Goal: Information Seeking & Learning: Learn about a topic

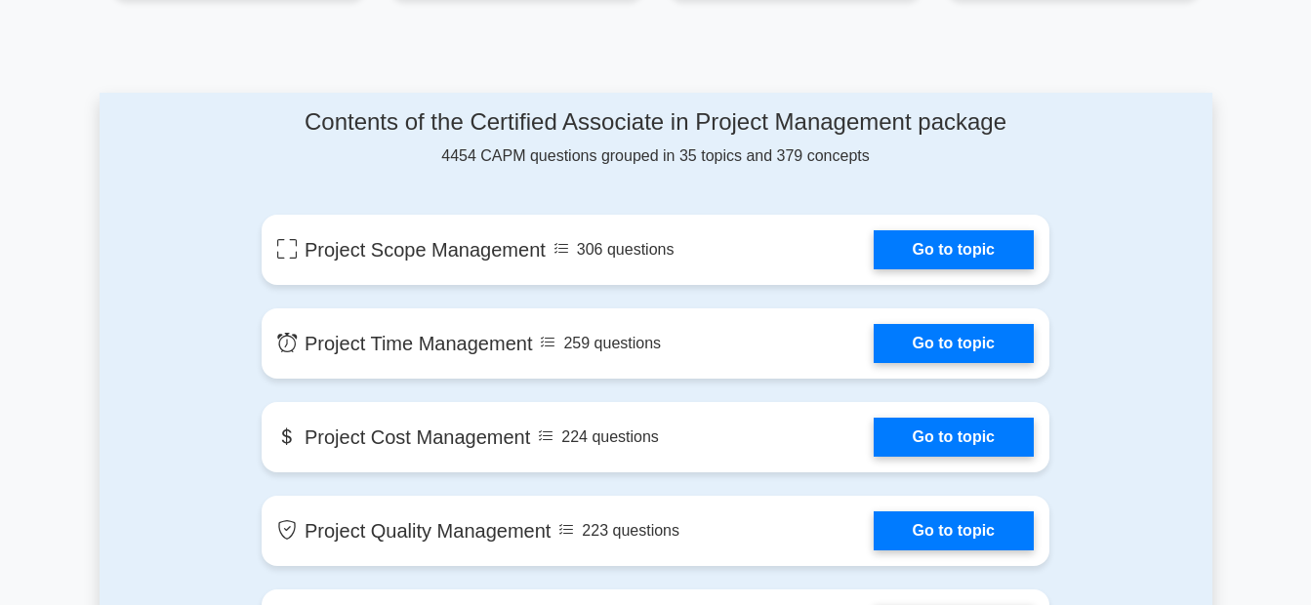
scroll to position [990, 0]
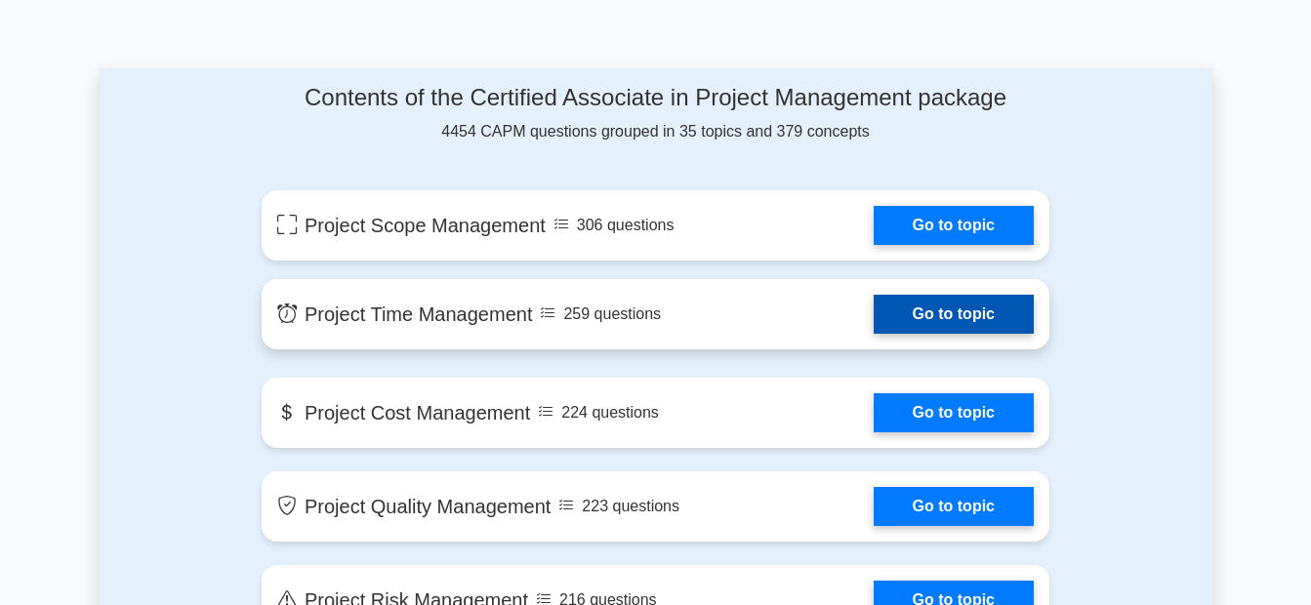
click at [974, 323] on link "Go to topic" at bounding box center [954, 314] width 160 height 39
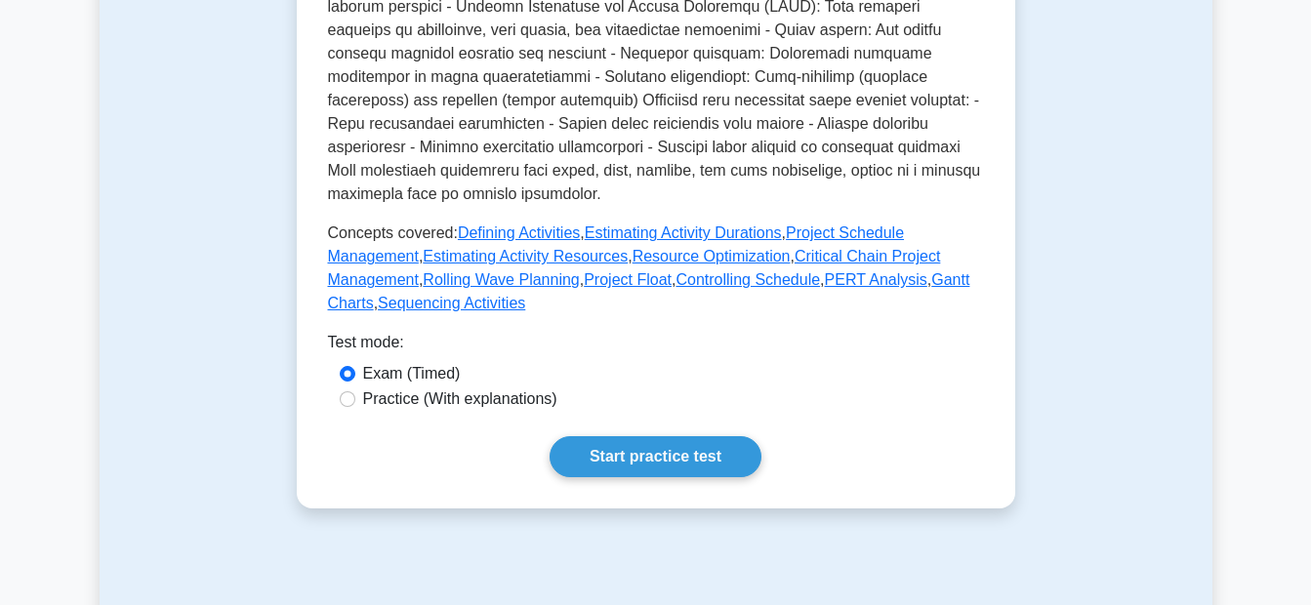
scroll to position [888, 0]
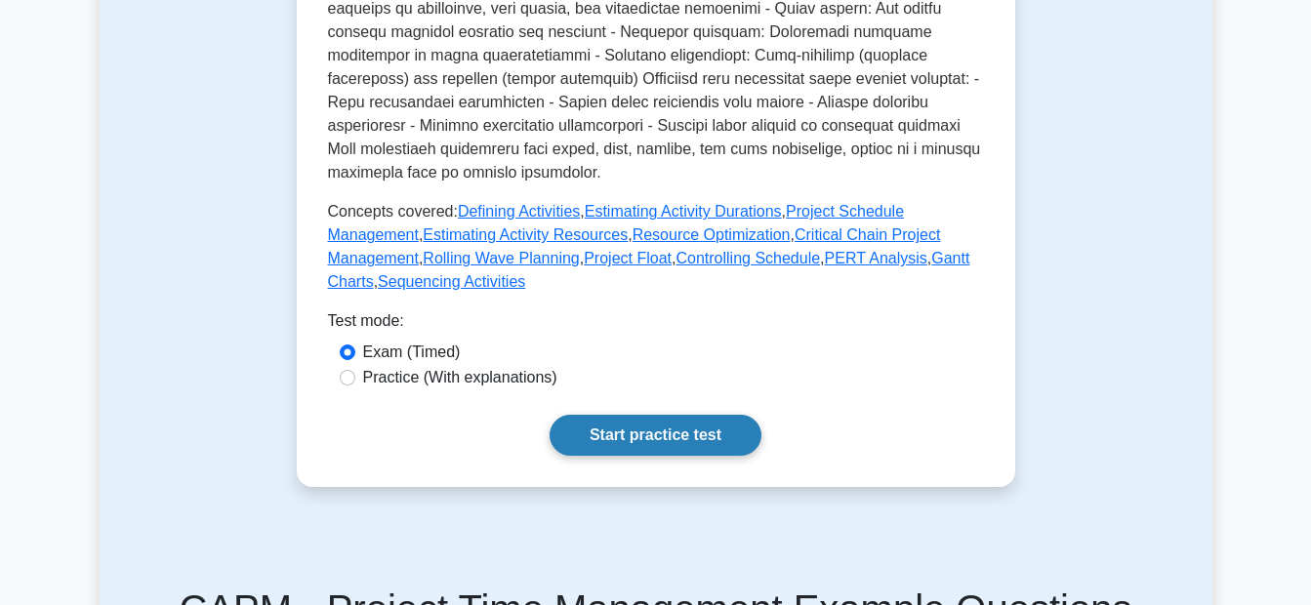
click at [696, 415] on link "Start practice test" at bounding box center [655, 435] width 212 height 41
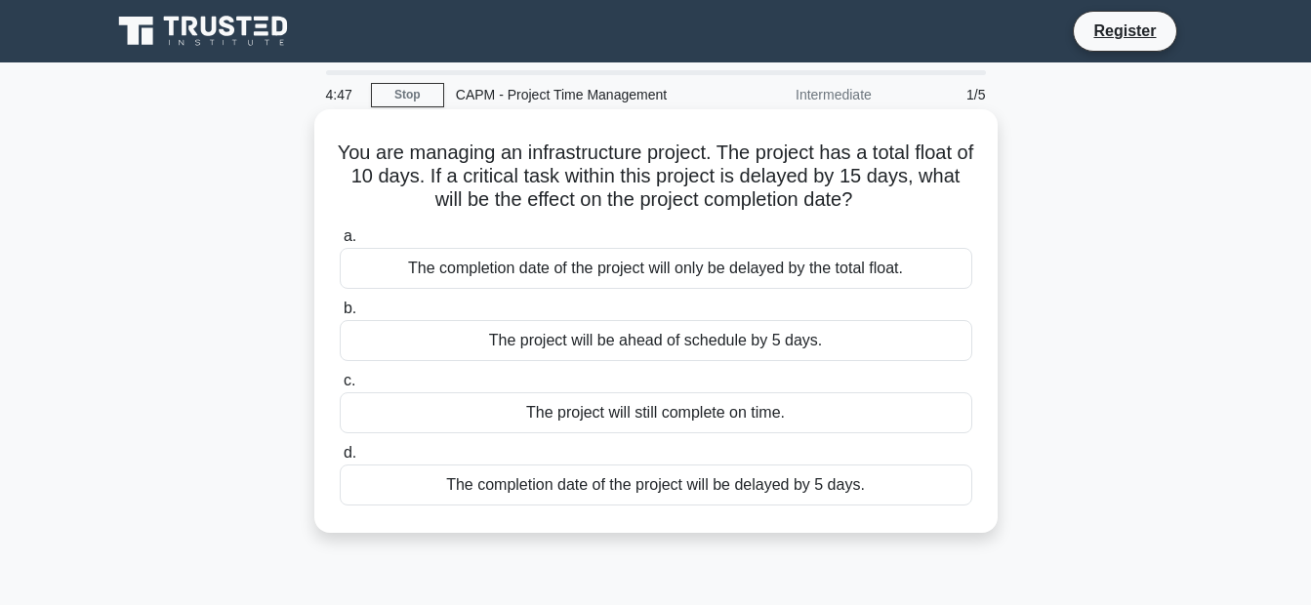
click at [755, 269] on div "The completion date of the project will only be delayed by the total float." at bounding box center [656, 268] width 632 height 41
click at [340, 243] on input "a. The completion date of the project will only be delayed by the total float." at bounding box center [340, 236] width 0 height 13
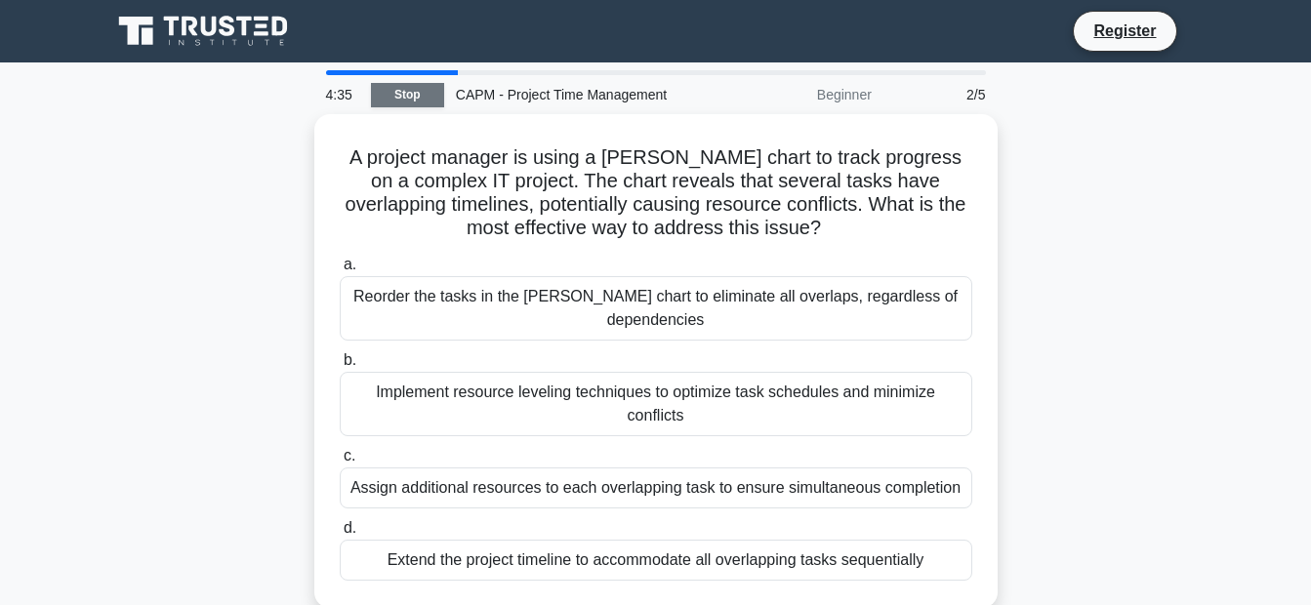
click at [442, 96] on link "Stop" at bounding box center [407, 95] width 73 height 24
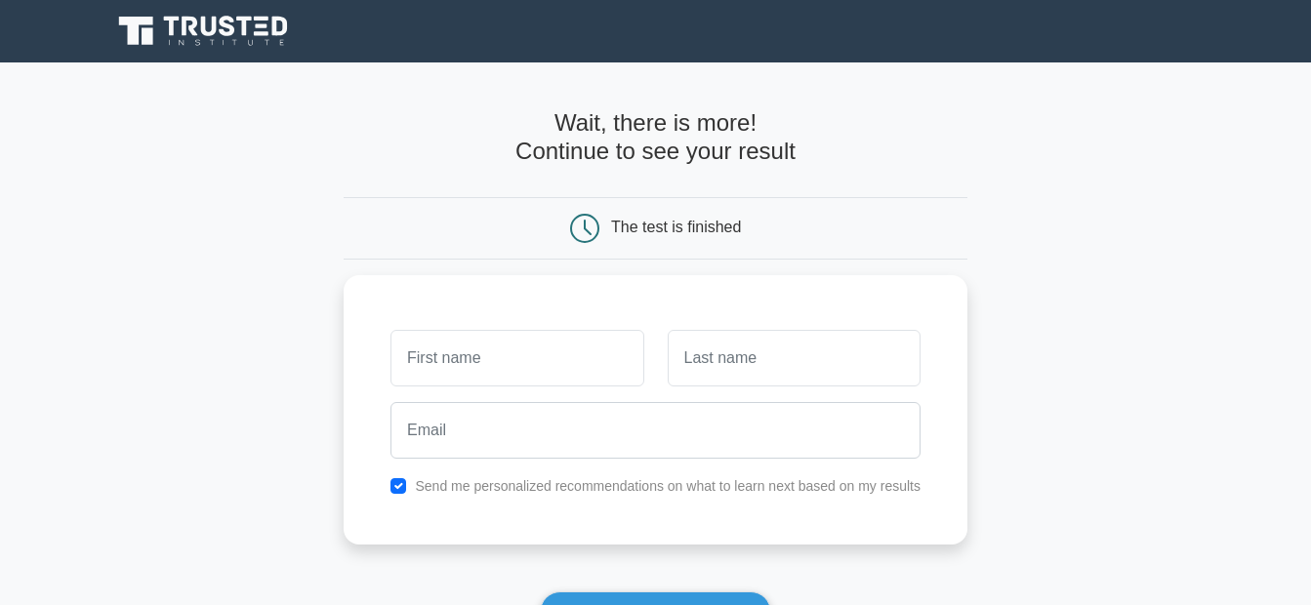
click at [661, 159] on h4 "Wait, there is more! Continue to see your result" at bounding box center [656, 137] width 624 height 57
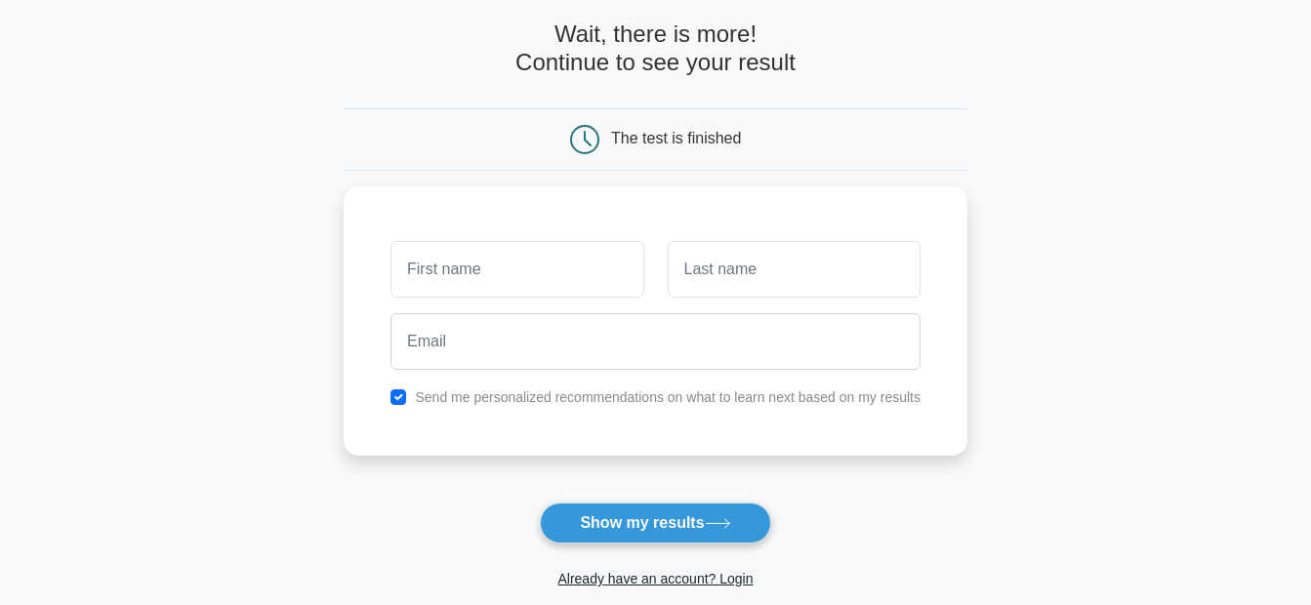
scroll to position [91, 0]
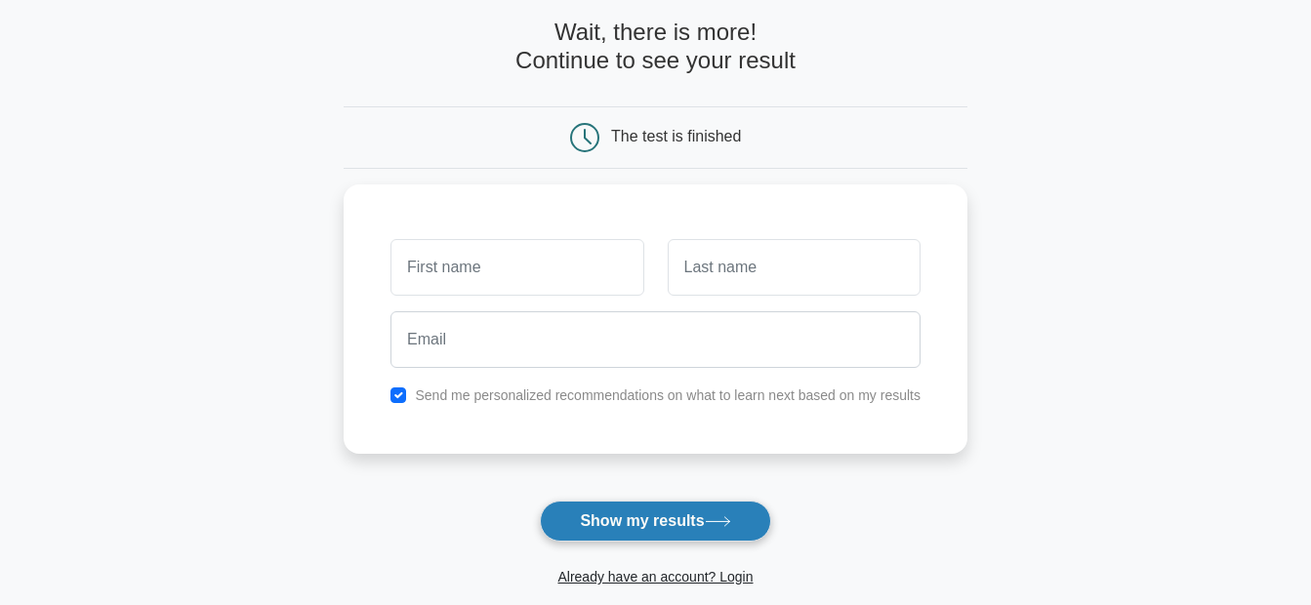
click at [733, 512] on button "Show my results" at bounding box center [655, 521] width 230 height 41
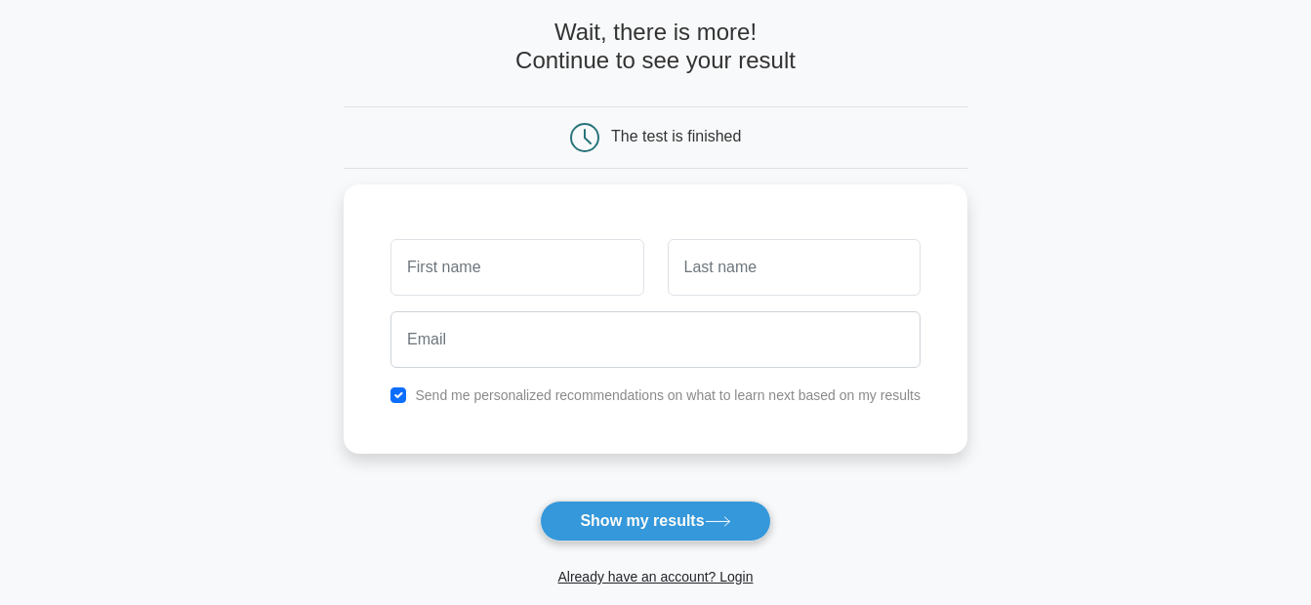
click at [1005, 335] on main "Wait, there is more! Continue to see your result The test is finished and the" at bounding box center [655, 323] width 1311 height 703
